Goal: Transaction & Acquisition: Book appointment/travel/reservation

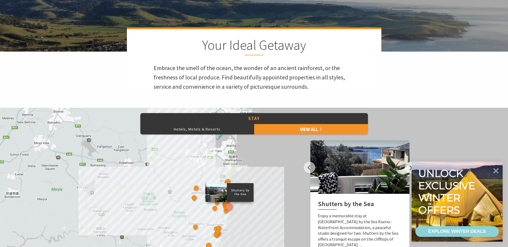
scroll to position [187, 0]
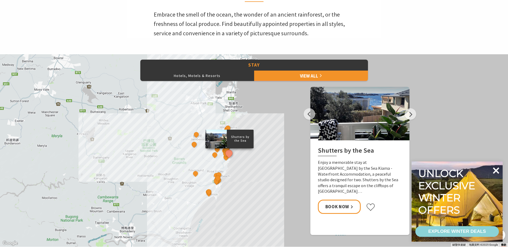
click at [498, 172] on icon at bounding box center [495, 170] width 13 height 13
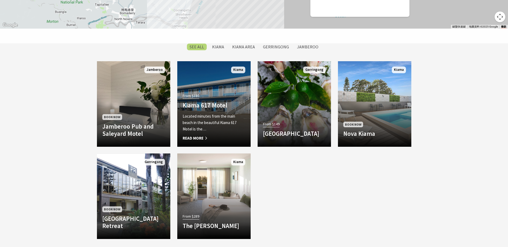
scroll to position [455, 0]
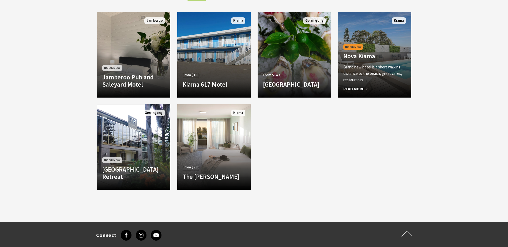
drag, startPoint x: 361, startPoint y: 75, endPoint x: 356, endPoint y: 67, distance: 9.7
click at [356, 67] on p "Brand new hotel is a short walking distance to the beach, great cafes, restaura…" at bounding box center [374, 73] width 63 height 19
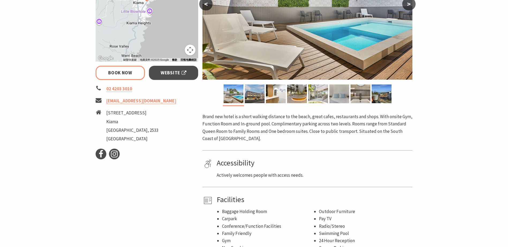
scroll to position [161, 0]
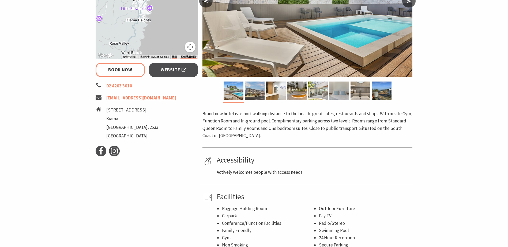
select select "3"
select select "2"
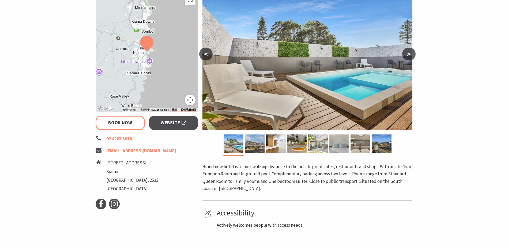
scroll to position [107, 0]
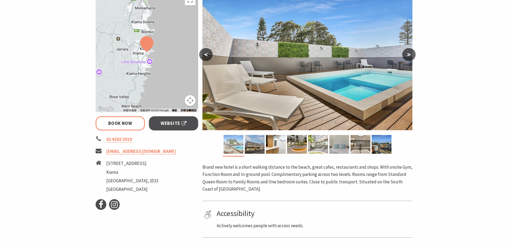
click at [238, 145] on img at bounding box center [234, 144] width 20 height 19
click at [258, 144] on img at bounding box center [255, 144] width 20 height 19
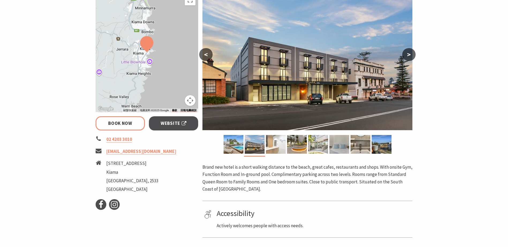
click at [274, 144] on img at bounding box center [276, 144] width 20 height 19
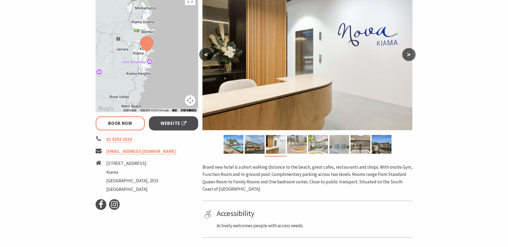
click at [297, 144] on img at bounding box center [297, 144] width 20 height 19
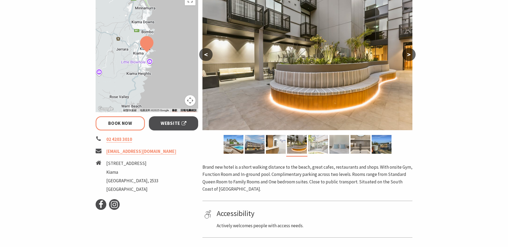
click at [318, 144] on img at bounding box center [318, 144] width 20 height 19
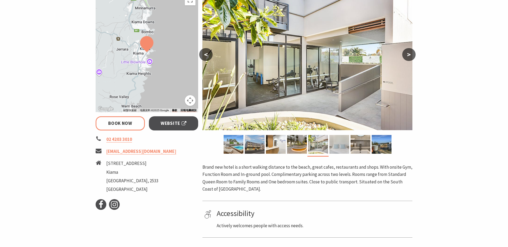
click at [343, 146] on img at bounding box center [339, 144] width 20 height 19
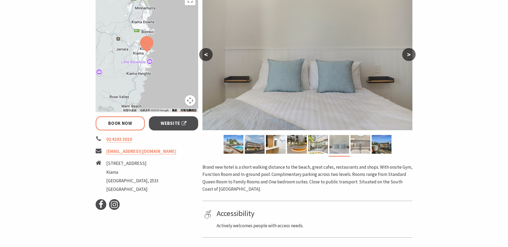
click at [361, 146] on img at bounding box center [361, 144] width 20 height 19
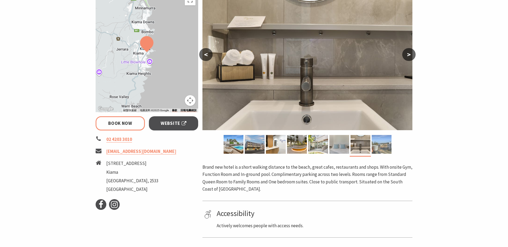
click at [379, 146] on img at bounding box center [382, 144] width 20 height 19
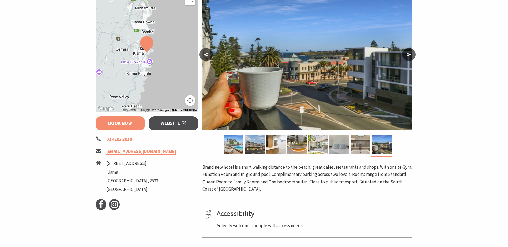
click at [137, 121] on link "Book Now" at bounding box center [121, 123] width 50 height 14
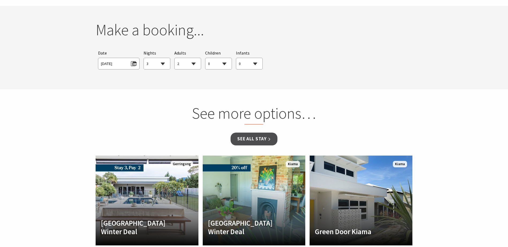
scroll to position [432, 0]
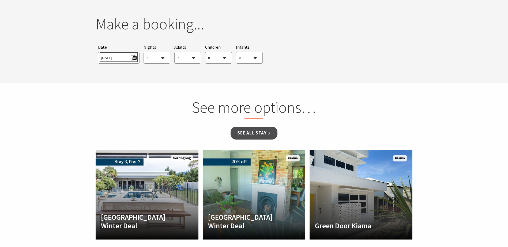
click at [131, 58] on span "Tue 26/08/2025" at bounding box center [119, 57] width 36 height 7
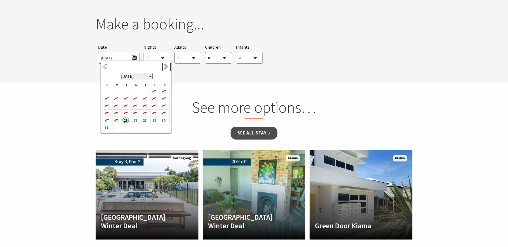
click at [164, 67] on link "Next" at bounding box center [167, 67] width 6 height 6
click at [117, 126] on b "29" at bounding box center [115, 125] width 7 height 7
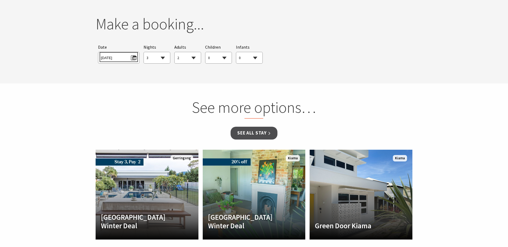
click at [135, 58] on span "Mon 29/09/2025" at bounding box center [119, 57] width 36 height 7
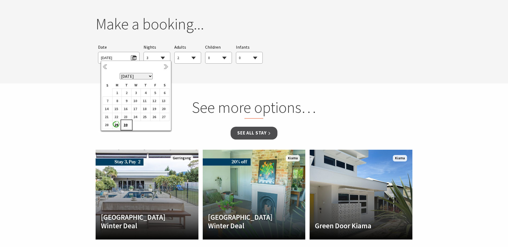
click at [126, 123] on b "30" at bounding box center [125, 125] width 7 height 7
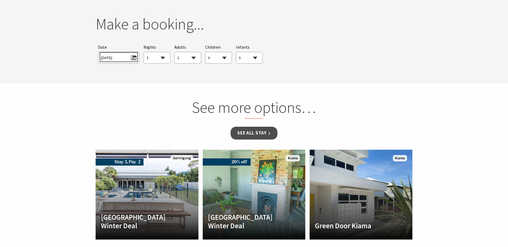
click at [131, 57] on span "Tue 30/09/2025" at bounding box center [119, 57] width 36 height 7
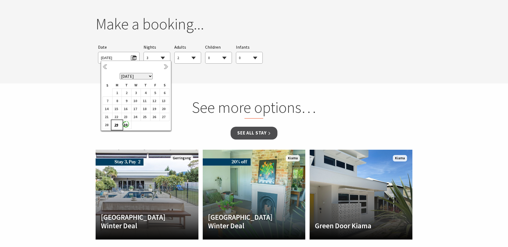
click at [117, 124] on b "29" at bounding box center [115, 125] width 7 height 7
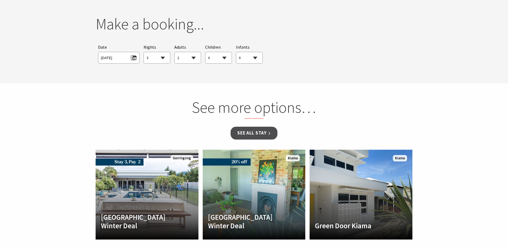
click at [164, 56] on select "1 2 3 4 5 6 7 8 9 10 11 12 13 14 15 16 17 18 19 20 21 22 23 24 25 26 27 28 29 30" at bounding box center [157, 58] width 26 height 12
select select "1"
click at [144, 52] on select "1 2 3 4 5 6 7 8 9 10 11 12 13 14 15 16 17 18 19 20 21 22 23 24 25 26 27 28 29 30" at bounding box center [157, 58] width 26 height 12
click at [192, 58] on select "0 1 2 3 4 5 6 7 8 9 10 11 12 13 14 15 16 17 18 19 20 21 22 23 24 25 26 27 28 29…" at bounding box center [188, 58] width 26 height 12
select select "3"
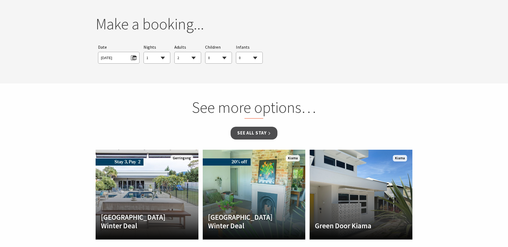
click at [175, 52] on select "0 1 2 3 4 5 6 7 8 9 10 11 12 13 14 15 16 17 18 19 20 21 22 23 24 25 26 27 28 29…" at bounding box center [188, 58] width 26 height 12
click at [267, 131] on link "See all Stay" at bounding box center [254, 133] width 47 height 13
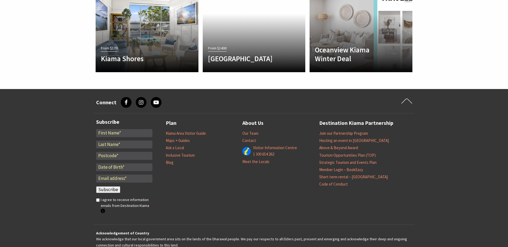
scroll to position [432, 0]
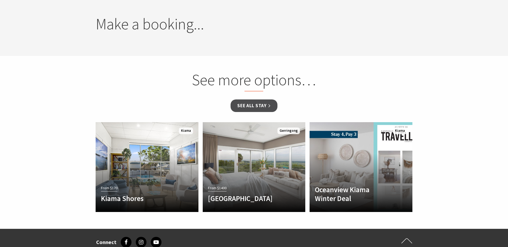
select select "3"
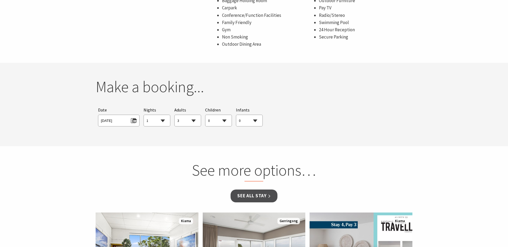
scroll to position [378, 0]
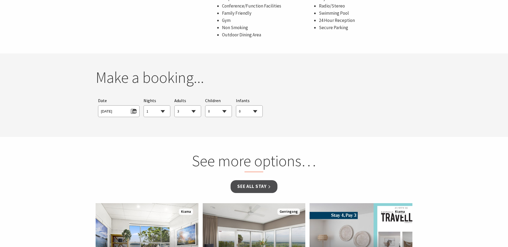
click at [304, 97] on div "Searching for Accommodation Tours Events Car Hire Packages Date Mon 29/09/2025 …" at bounding box center [254, 107] width 317 height 25
click at [306, 97] on div "Searching for Accommodation Tours Events Car Hire Packages Date Mon 29/09/2025 …" at bounding box center [254, 107] width 317 height 25
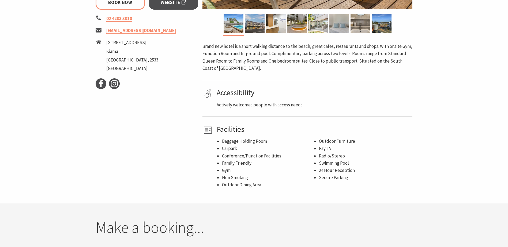
scroll to position [164, 0]
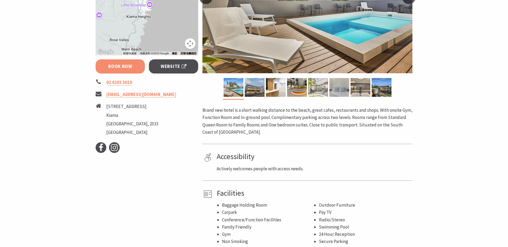
click at [115, 64] on link "Book Now" at bounding box center [121, 66] width 50 height 14
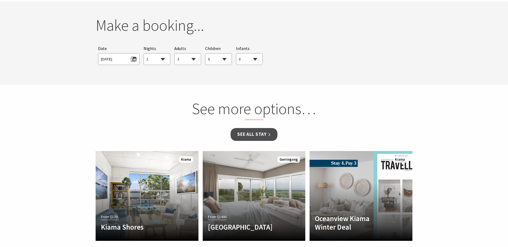
scroll to position [432, 0]
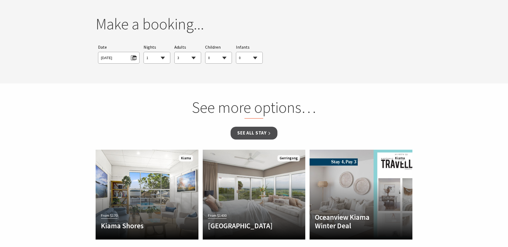
click at [210, 30] on h2 "Make a booking..." at bounding box center [254, 24] width 317 height 19
click at [196, 29] on h2 "Make a booking..." at bounding box center [254, 24] width 317 height 19
drag, startPoint x: 196, startPoint y: 29, endPoint x: 227, endPoint y: 77, distance: 57.9
click at [227, 77] on section "You currently don't have any items in your cart Make a booking... Searching for…" at bounding box center [254, 42] width 508 height 84
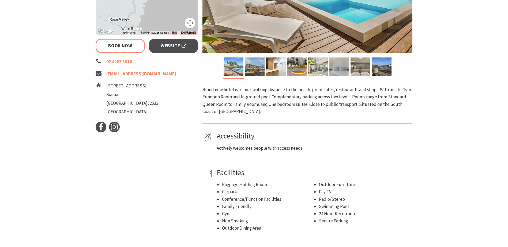
scroll to position [137, 0]
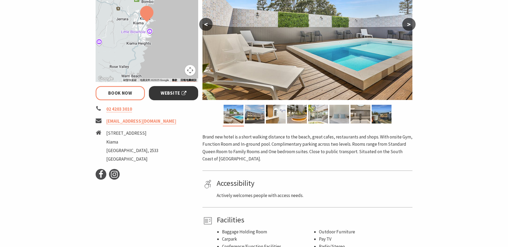
click at [177, 91] on span "Website" at bounding box center [174, 93] width 26 height 7
select select "1"
click at [114, 88] on link "Book Now" at bounding box center [121, 93] width 50 height 14
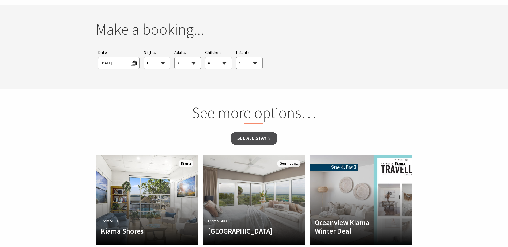
scroll to position [432, 0]
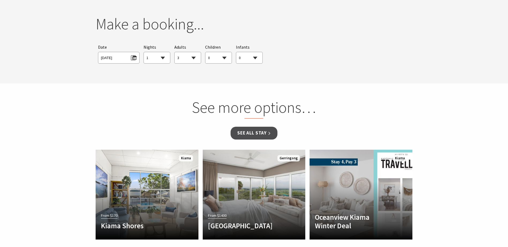
click at [146, 23] on h2 "Make a booking..." at bounding box center [254, 24] width 317 height 19
drag, startPoint x: 146, startPoint y: 23, endPoint x: 283, endPoint y: 50, distance: 139.5
click at [274, 50] on div "Searching for Accommodation Tours Events Car Hire Packages Date Mon 29/09/2025 …" at bounding box center [254, 53] width 317 height 25
click at [304, 48] on div "Searching for Accommodation Tours Events Car Hire Packages Date Mon 29/09/2025 …" at bounding box center [254, 53] width 317 height 25
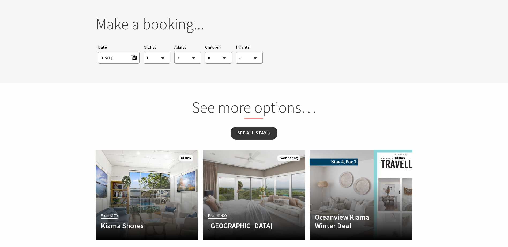
click at [255, 134] on link "See all Stay" at bounding box center [254, 133] width 47 height 13
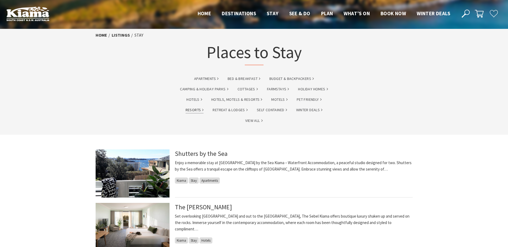
click at [194, 110] on link "Resorts" at bounding box center [195, 110] width 18 height 6
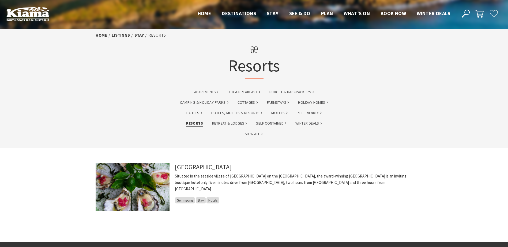
click at [195, 111] on link "Hotels" at bounding box center [194, 113] width 16 height 6
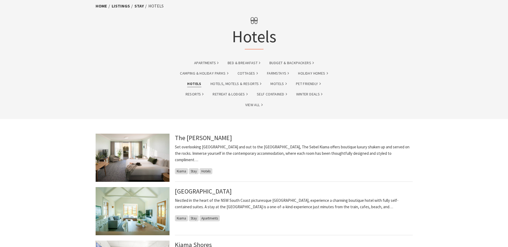
scroll to position [80, 0]
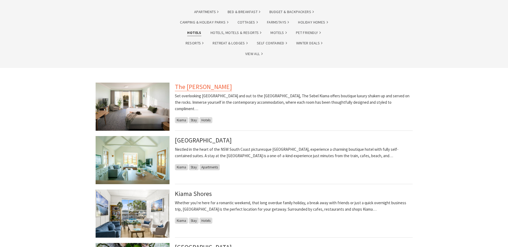
click at [196, 87] on link "The [PERSON_NAME]" at bounding box center [203, 87] width 57 height 9
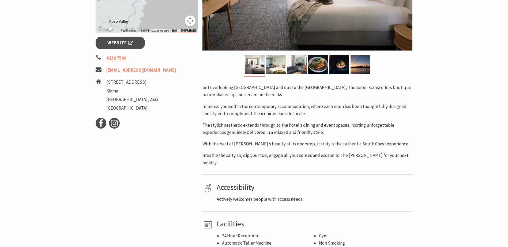
scroll to position [107, 0]
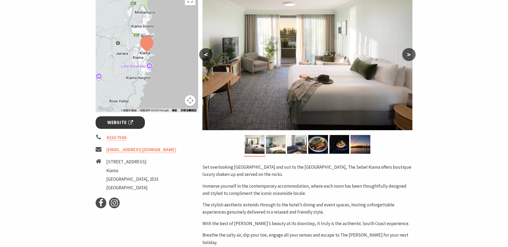
click at [127, 122] on span "Website" at bounding box center [120, 122] width 26 height 7
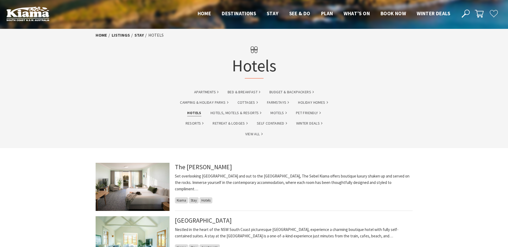
scroll to position [80, 0]
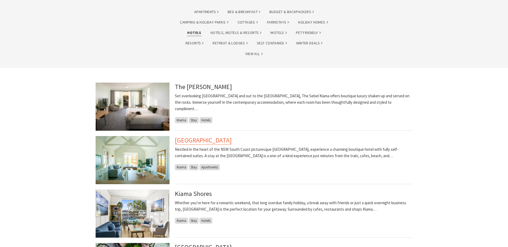
click at [226, 140] on link "[GEOGRAPHIC_DATA]" at bounding box center [203, 140] width 57 height 9
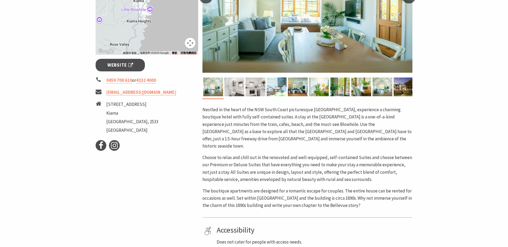
scroll to position [161, 0]
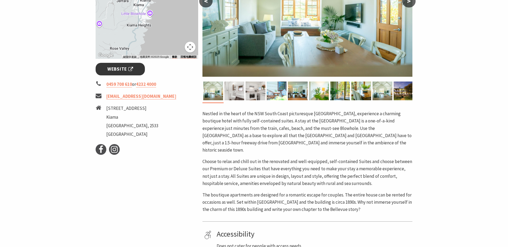
click at [133, 70] on span "Website" at bounding box center [120, 69] width 26 height 7
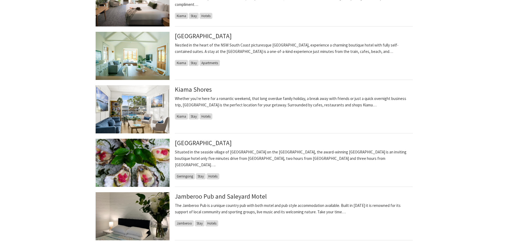
scroll to position [134, 0]
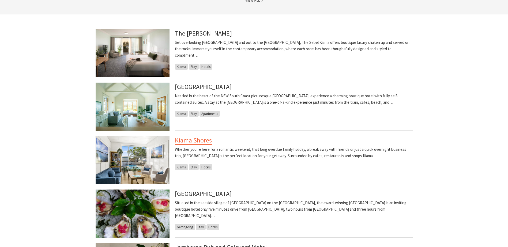
click at [200, 140] on link "Kiama Shores" at bounding box center [193, 140] width 37 height 9
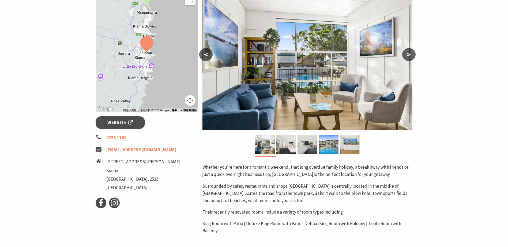
scroll to position [161, 0]
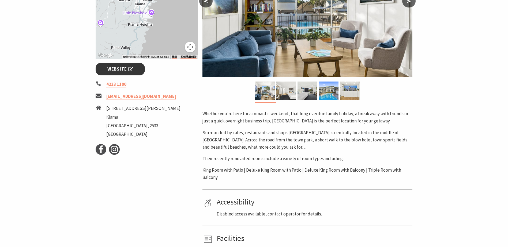
click at [135, 65] on link "Website" at bounding box center [121, 69] width 50 height 13
click at [269, 91] on img at bounding box center [265, 91] width 20 height 19
click at [283, 91] on img at bounding box center [286, 91] width 20 height 19
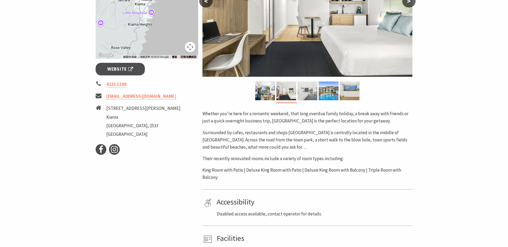
click at [305, 89] on img at bounding box center [307, 91] width 20 height 19
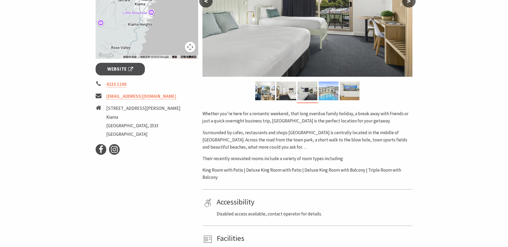
click at [327, 88] on img at bounding box center [329, 91] width 20 height 19
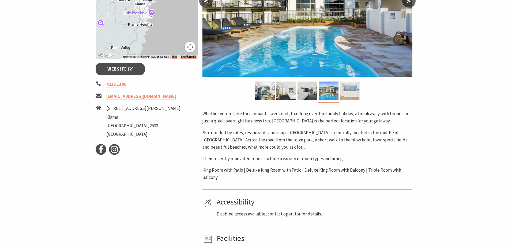
click at [348, 90] on img at bounding box center [350, 91] width 20 height 19
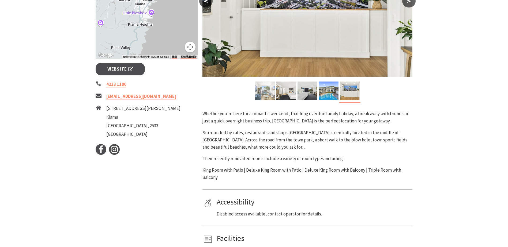
click at [272, 90] on img at bounding box center [265, 91] width 20 height 19
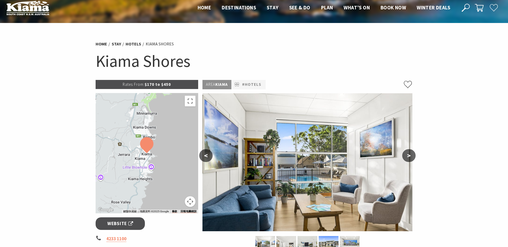
scroll to position [0, 0]
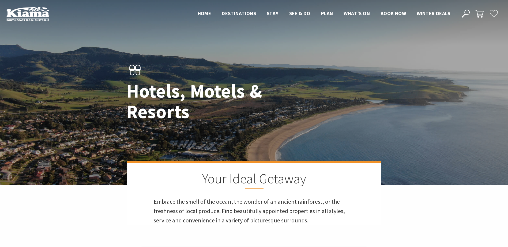
scroll to position [455, 0]
